Goal: Transaction & Acquisition: Purchase product/service

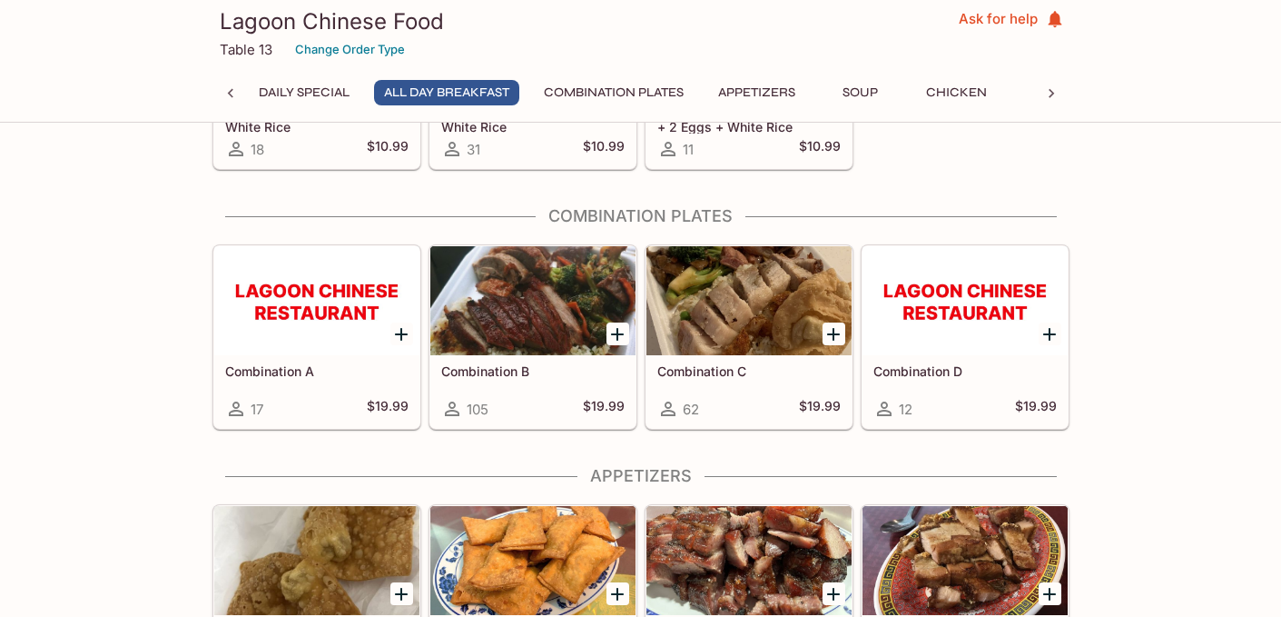
scroll to position [567, 0]
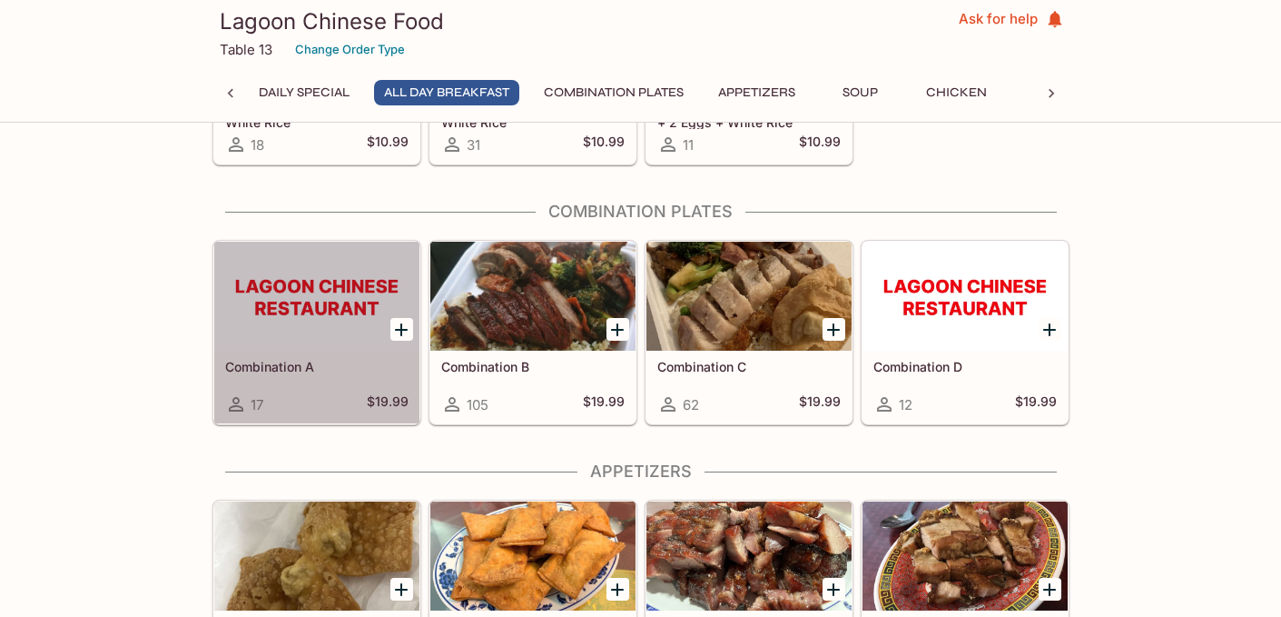
click at [274, 300] on div at bounding box center [316, 296] width 205 height 109
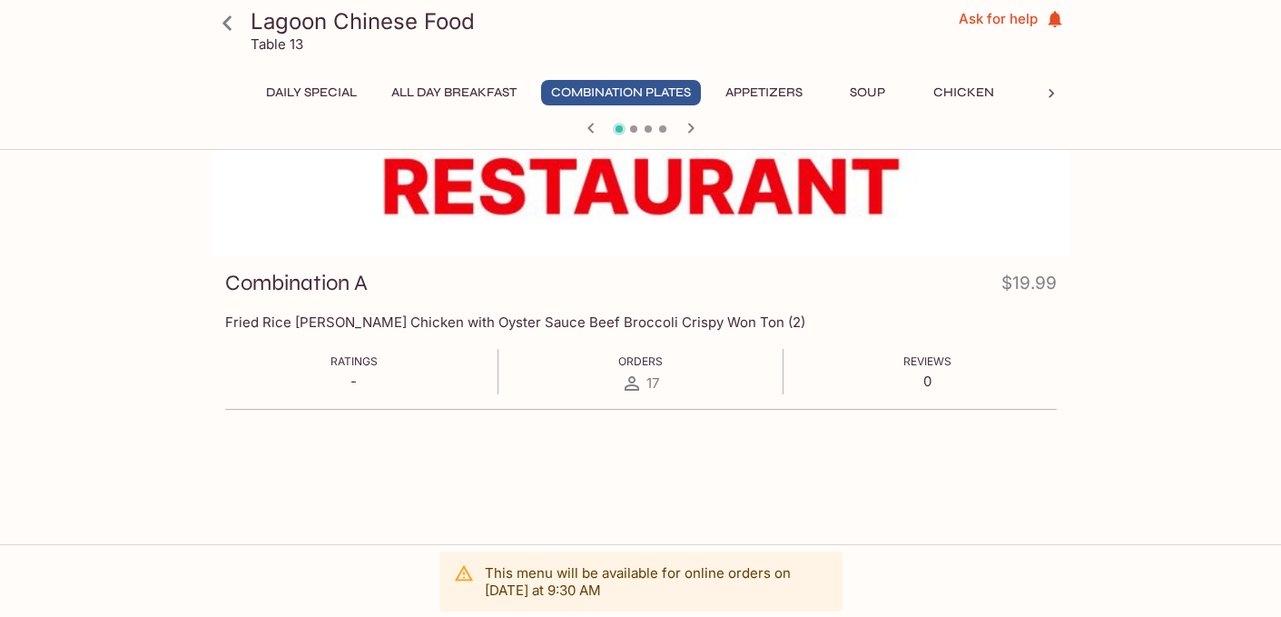
scroll to position [157, 0]
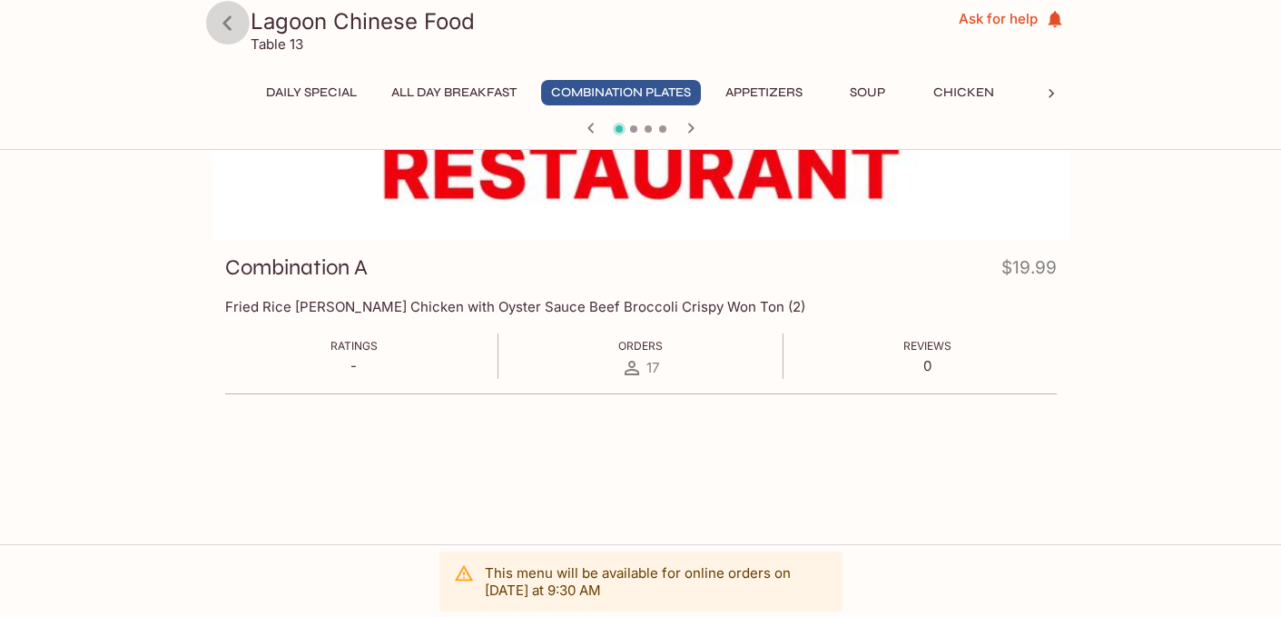
click at [230, 18] on icon at bounding box center [228, 23] width 32 height 32
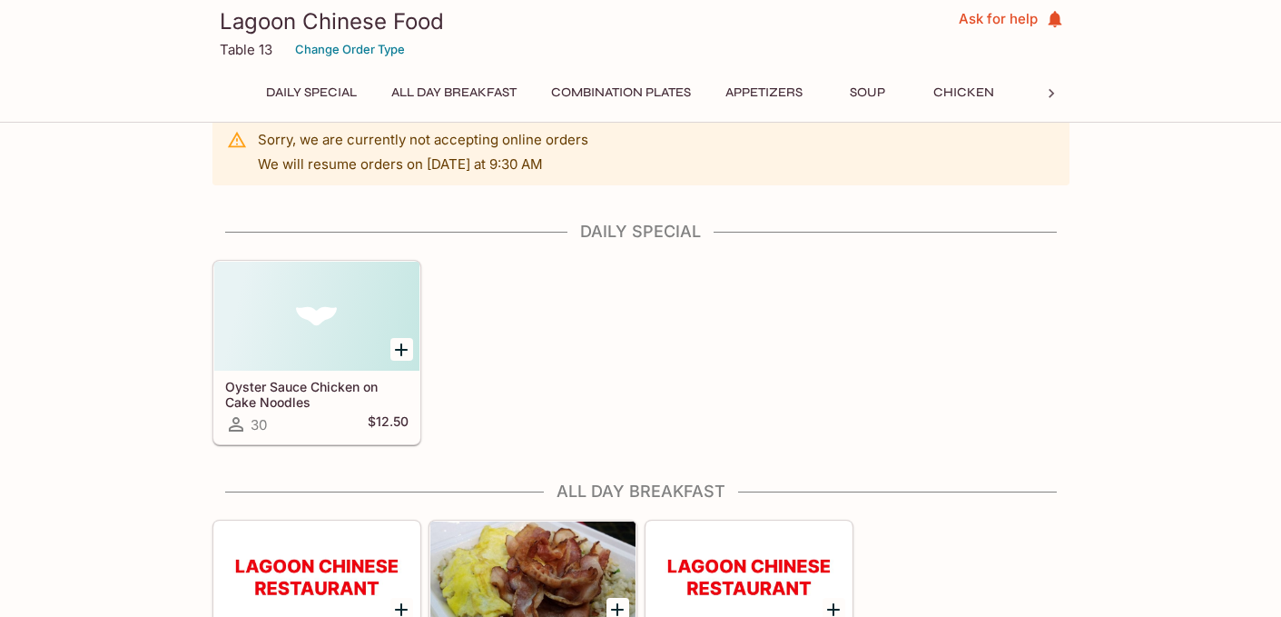
scroll to position [30, 0]
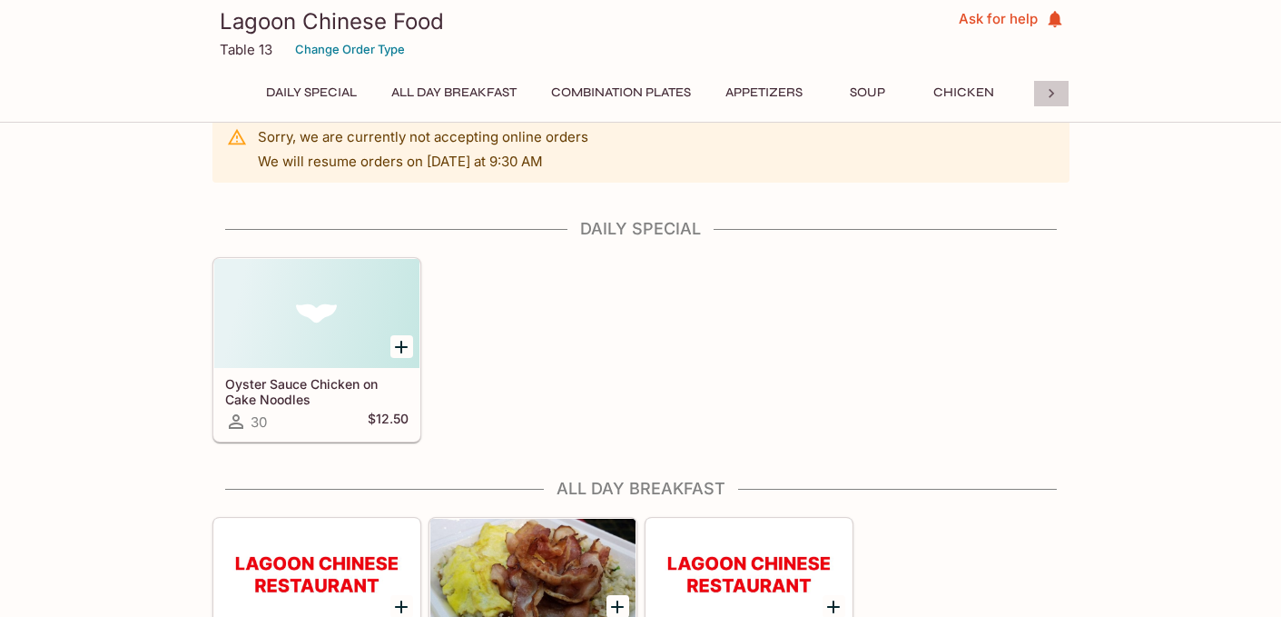
click at [1056, 85] on icon at bounding box center [1052, 93] width 18 height 18
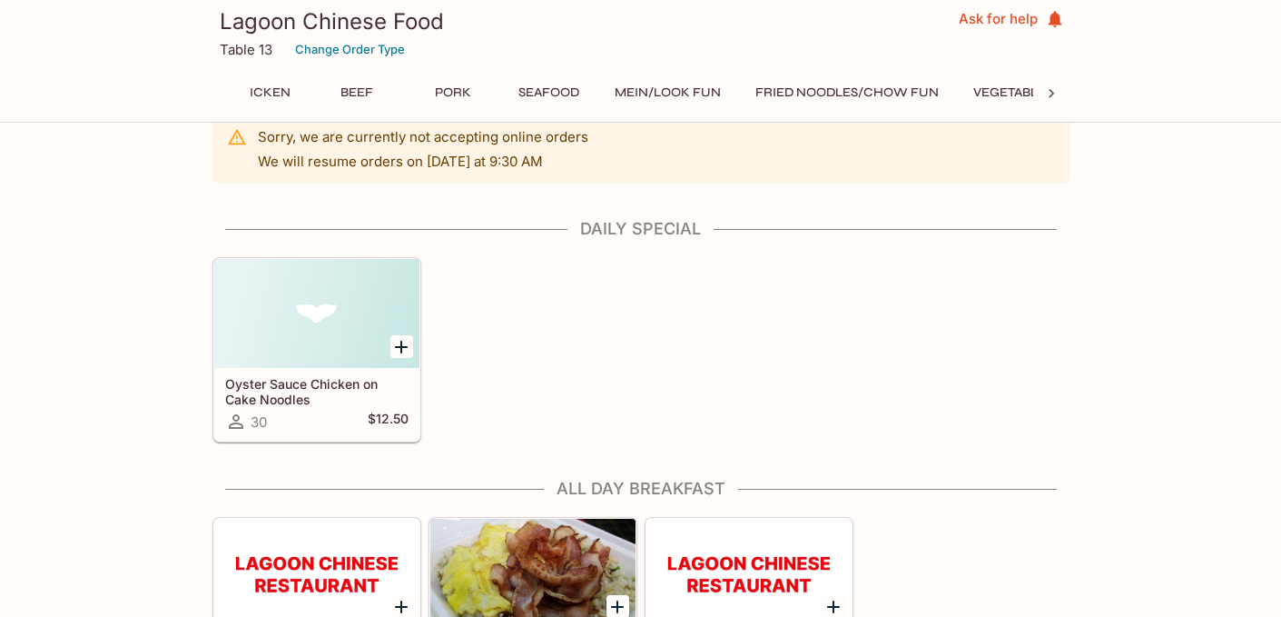
scroll to position [0, 755]
click at [519, 88] on button "Seafood" at bounding box center [499, 92] width 82 height 25
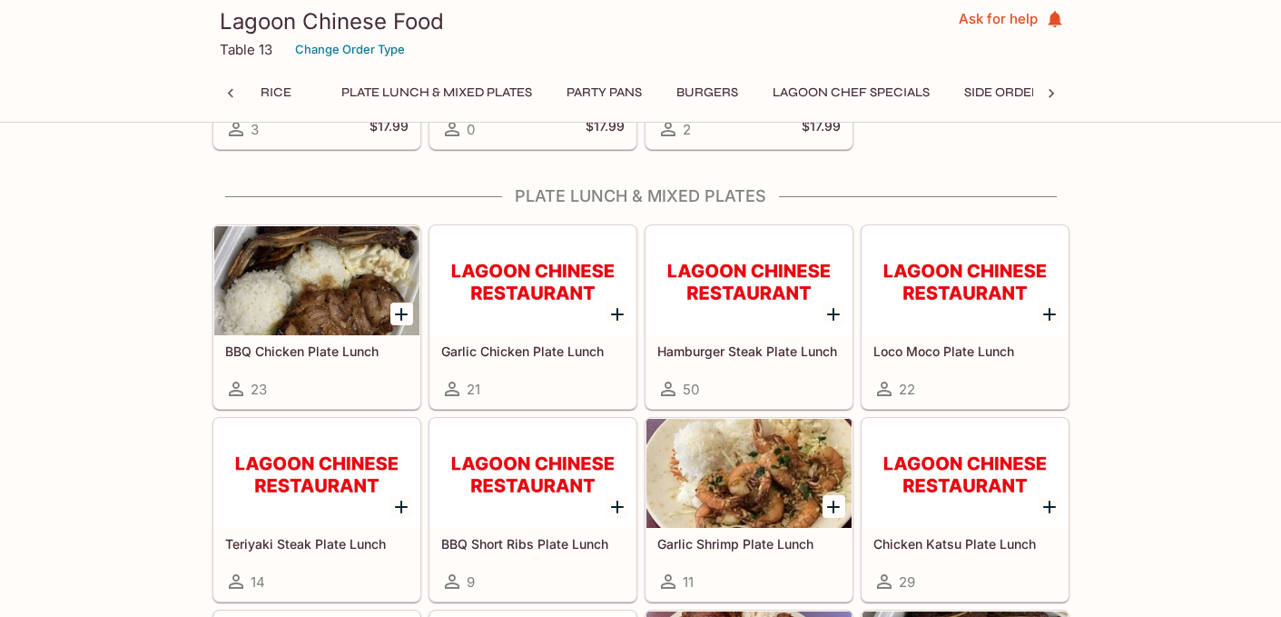
scroll to position [0, 1584]
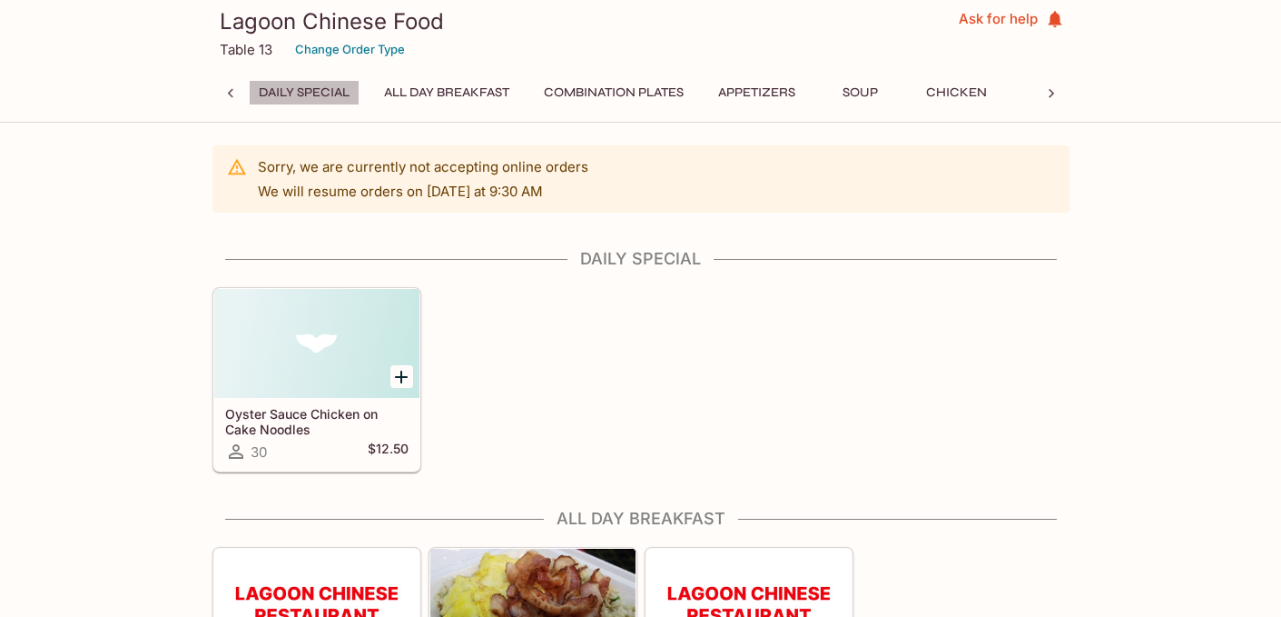
click at [324, 88] on button "Daily Special" at bounding box center [304, 92] width 111 height 25
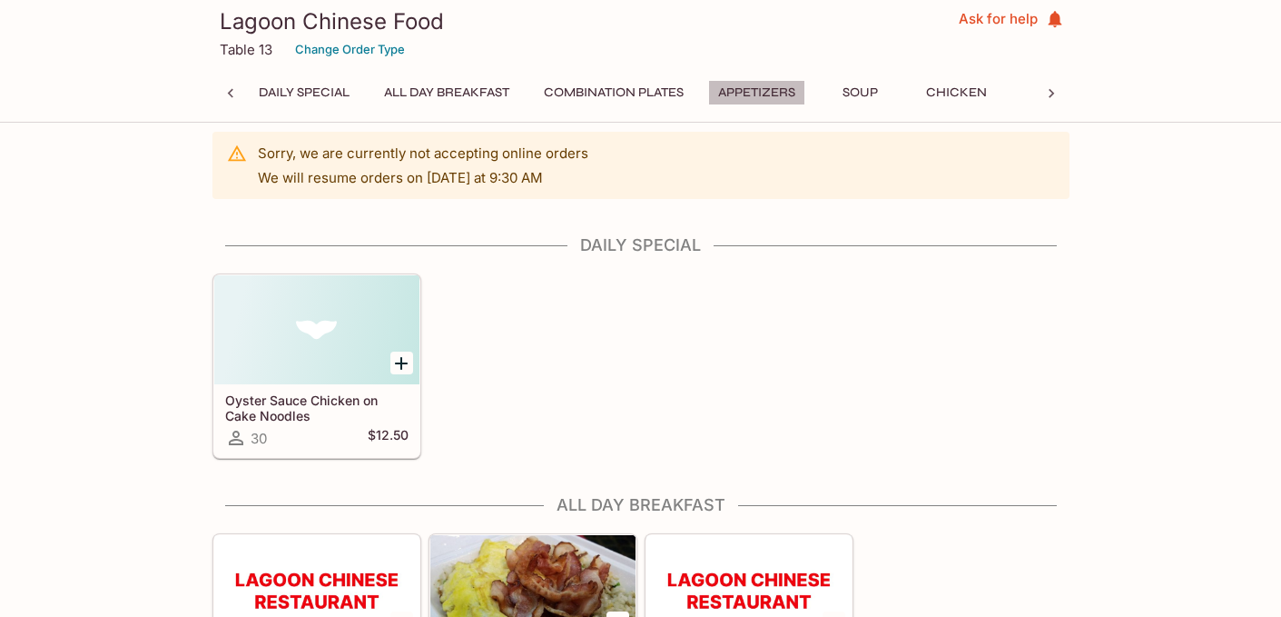
click at [758, 91] on button "Appetizers" at bounding box center [756, 92] width 97 height 25
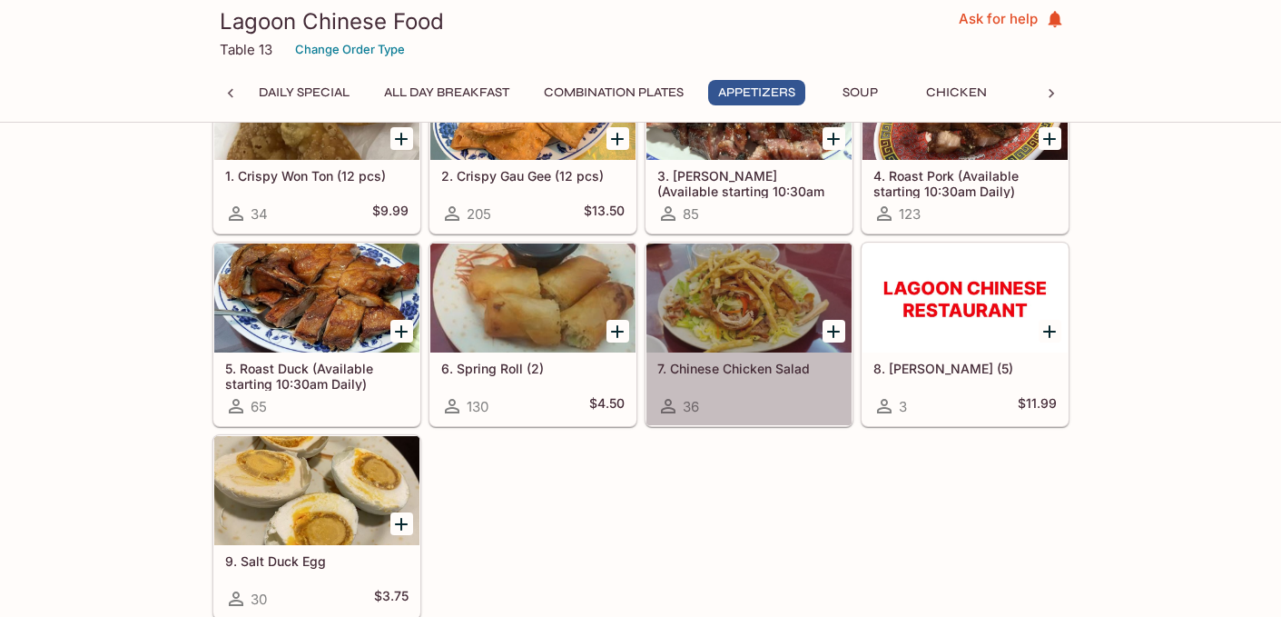
click at [668, 407] on icon at bounding box center [668, 406] width 15 height 15
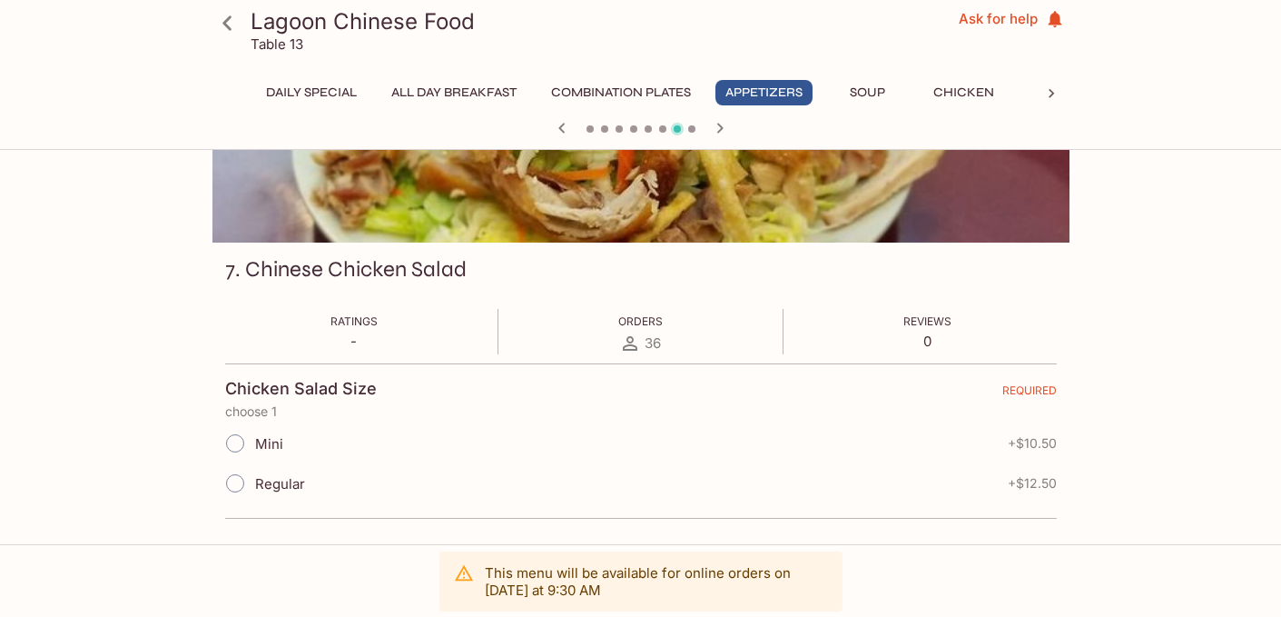
scroll to position [157, 0]
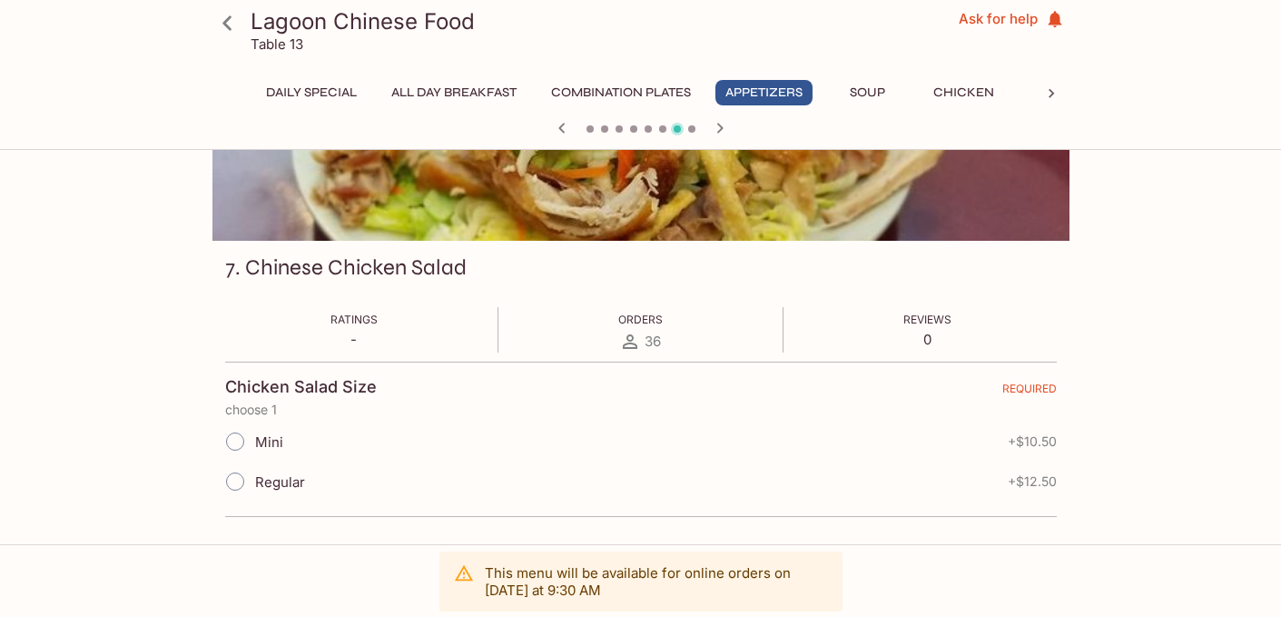
click at [668, 407] on p "choose 1" at bounding box center [641, 409] width 832 height 15
